Goal: Browse casually: Explore the website without a specific task or goal

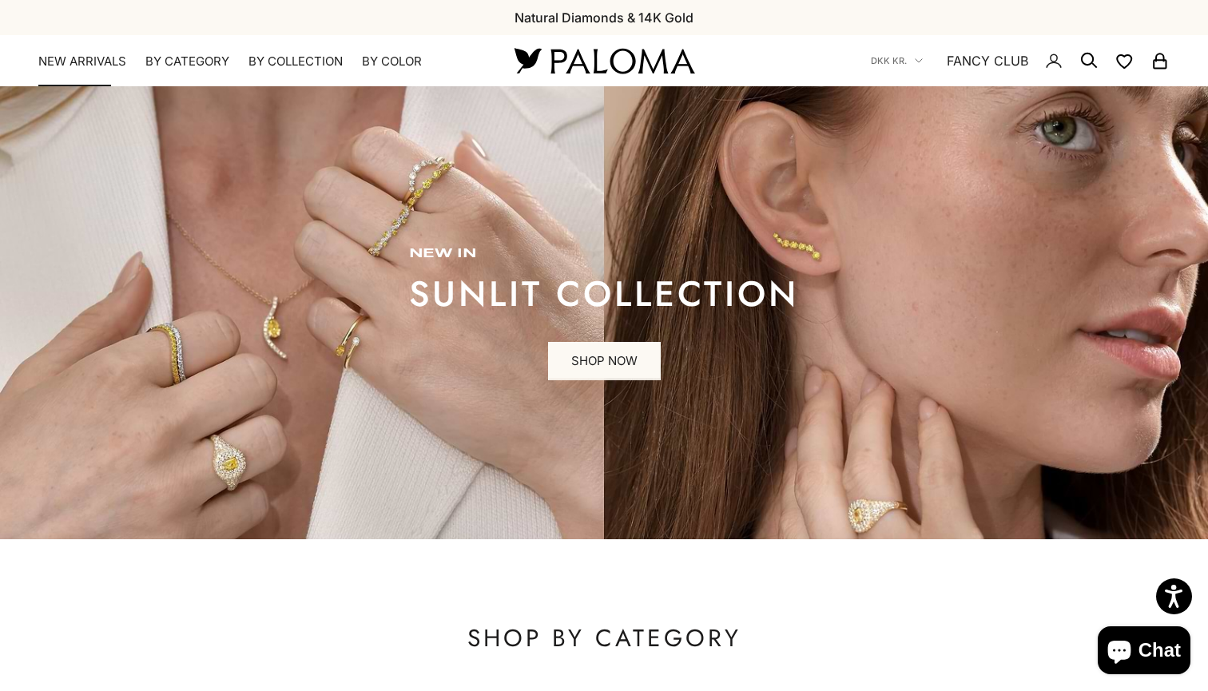
click at [121, 58] on link "NEW ARRIVALS" at bounding box center [82, 62] width 88 height 16
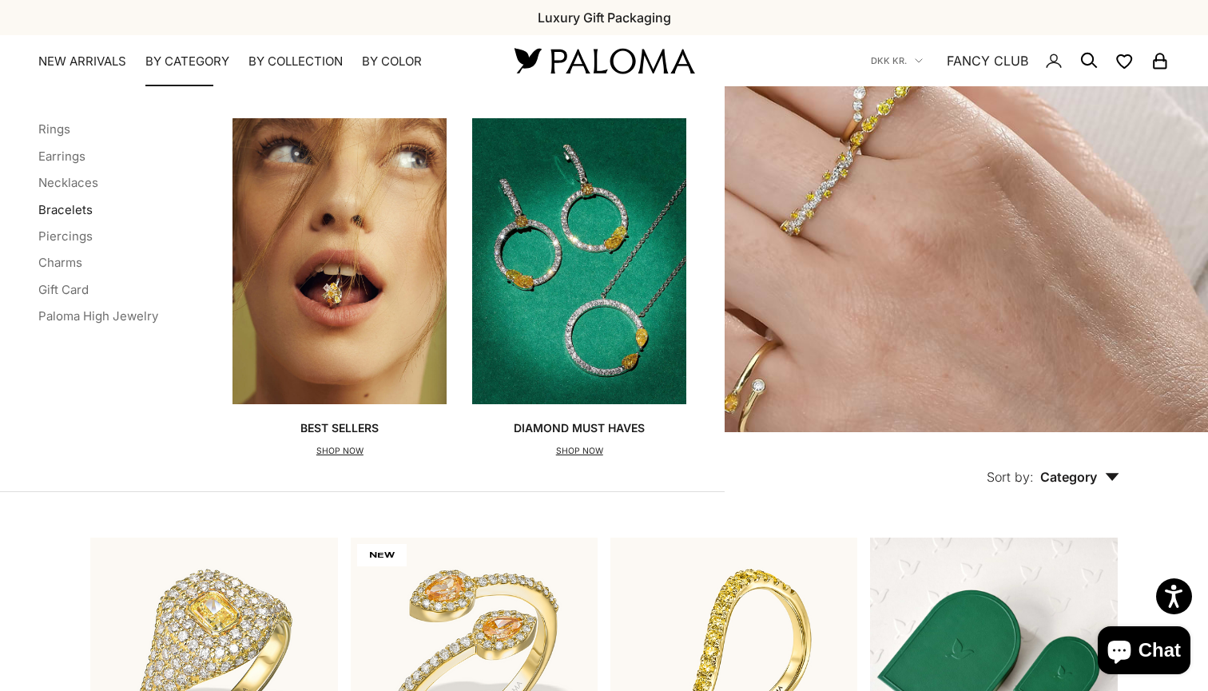
click at [76, 215] on link "Bracelets" at bounding box center [65, 209] width 54 height 15
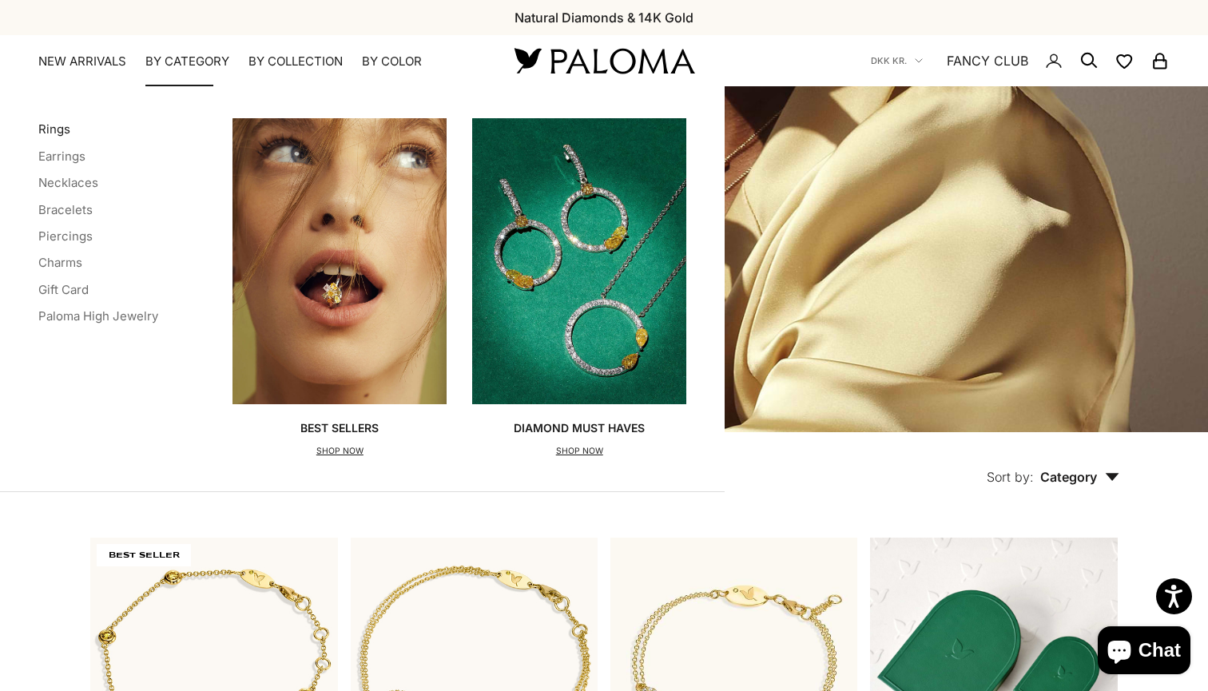
click at [55, 128] on link "Rings" at bounding box center [54, 128] width 32 height 15
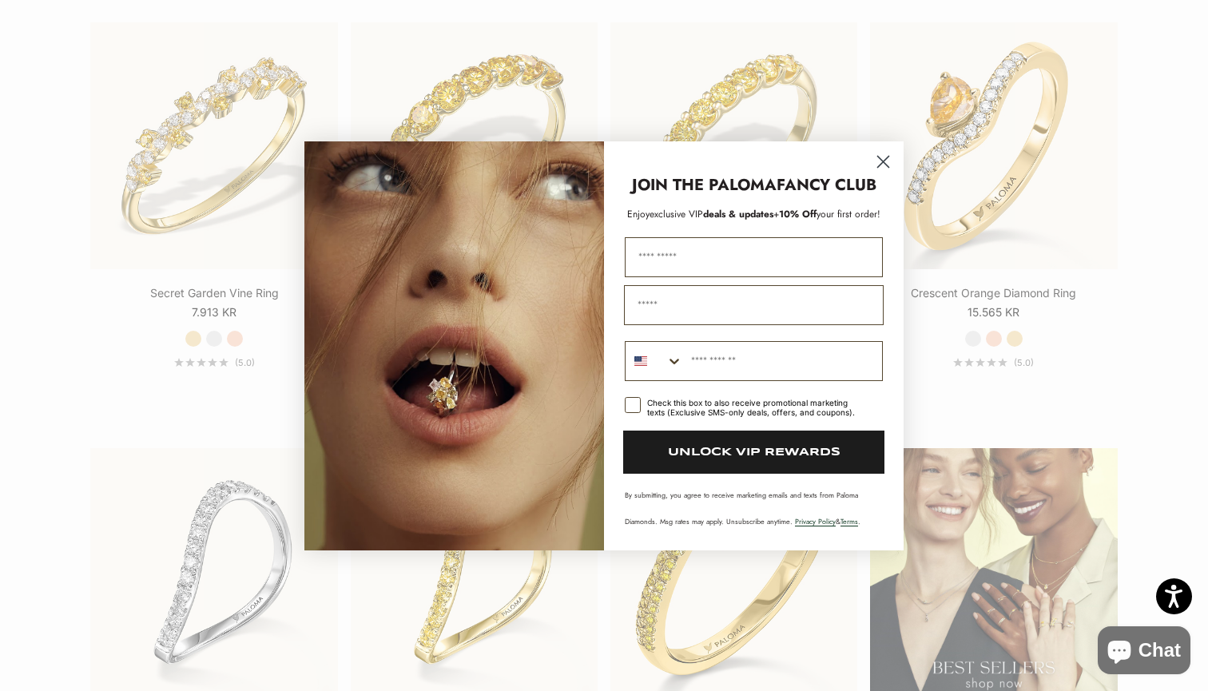
scroll to position [1794, 0]
click at [882, 159] on circle "Close dialog" at bounding box center [883, 161] width 26 height 26
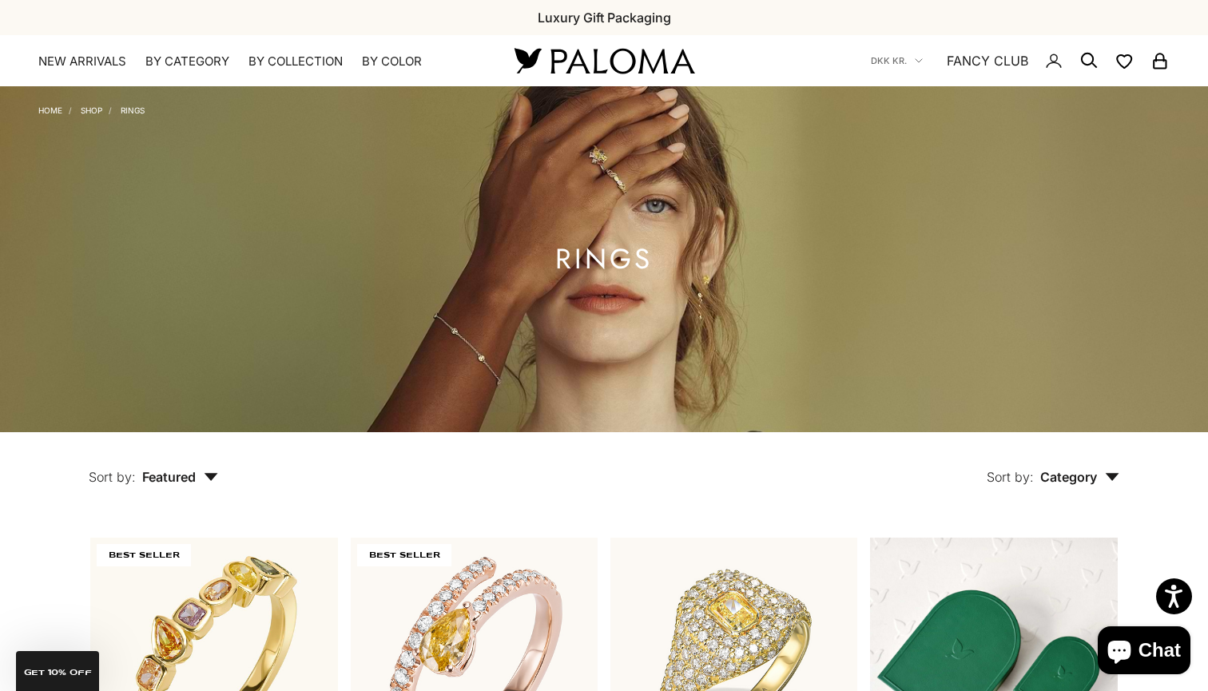
scroll to position [0, 0]
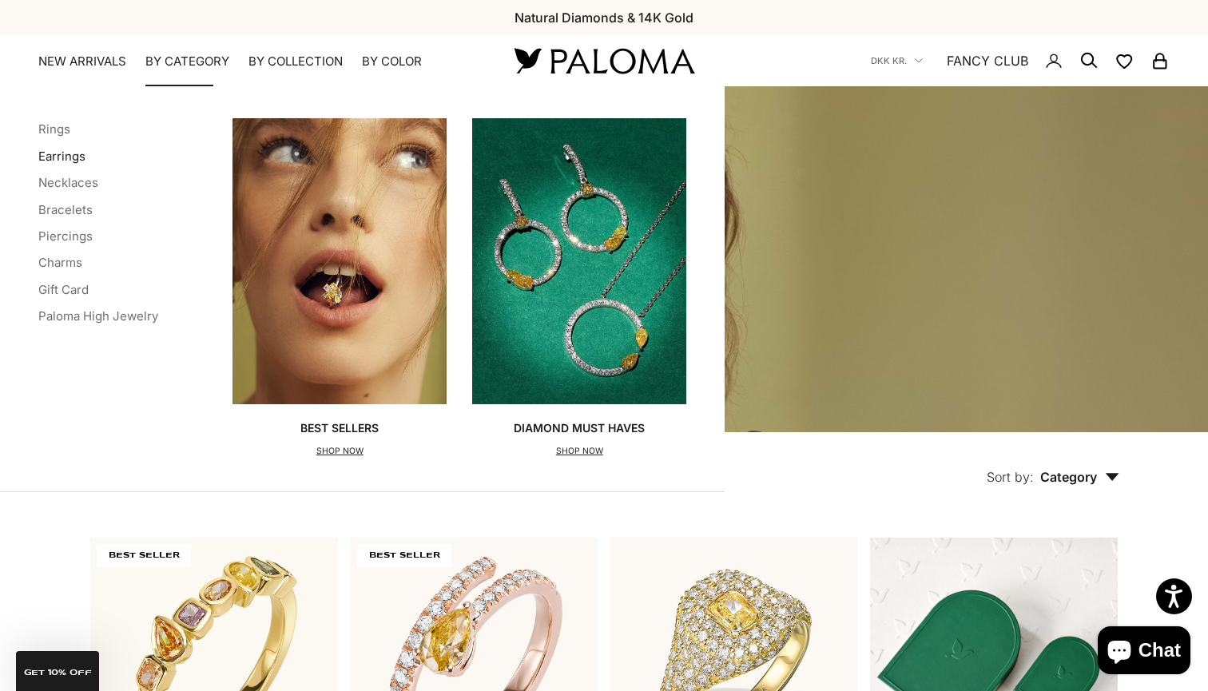
click at [54, 154] on link "Earrings" at bounding box center [61, 156] width 47 height 15
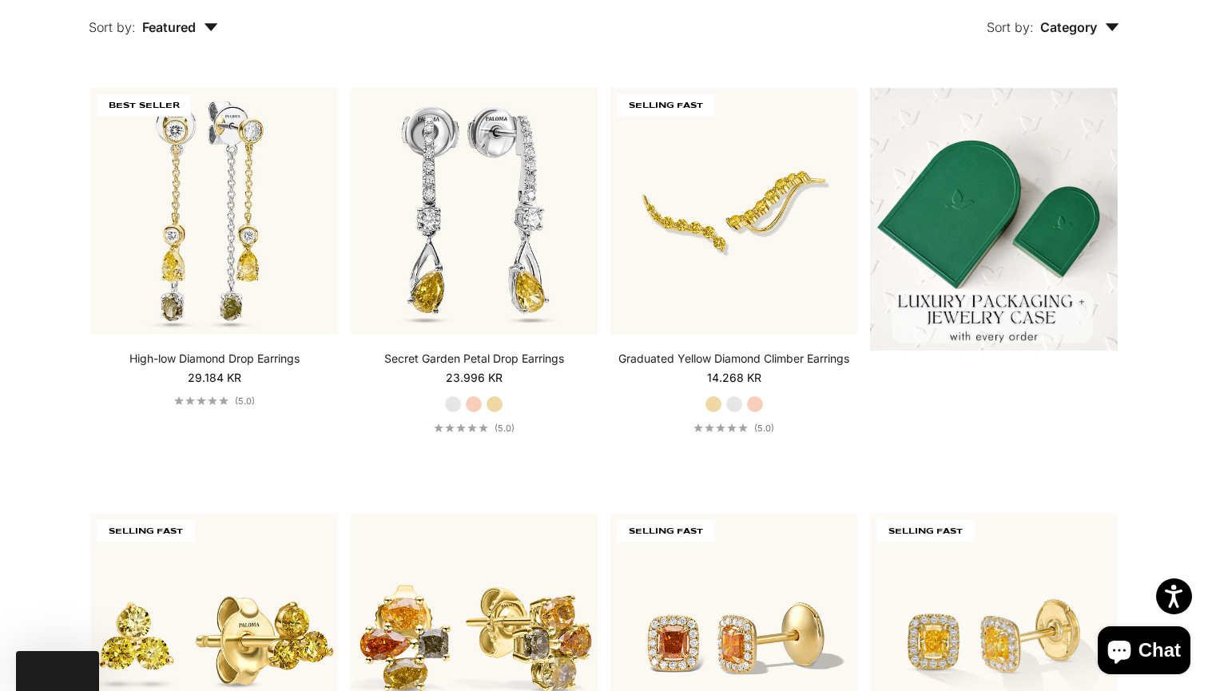
scroll to position [457, 0]
